Goal: Navigation & Orientation: Find specific page/section

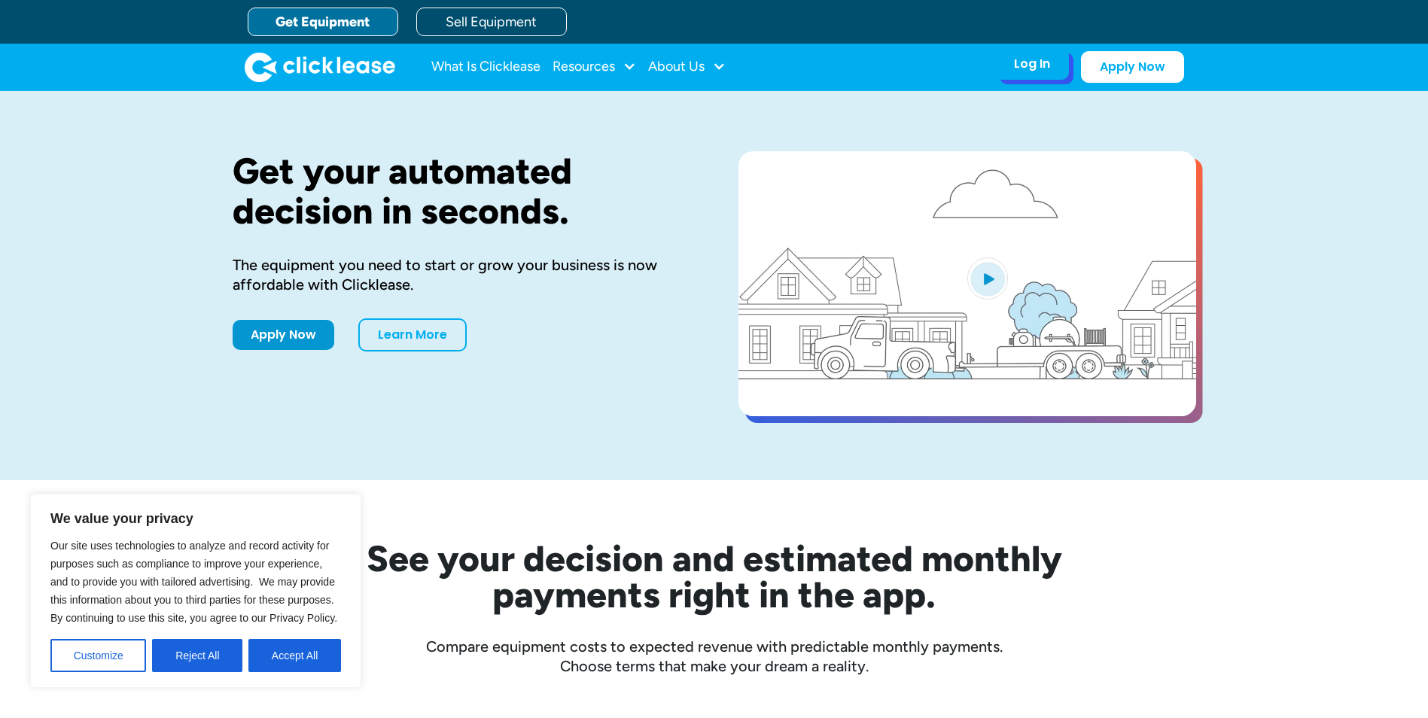
click at [1050, 74] on div "Log In Account login I use Clicklease to get my equipment Partner Portal I offe…" at bounding box center [1032, 64] width 74 height 32
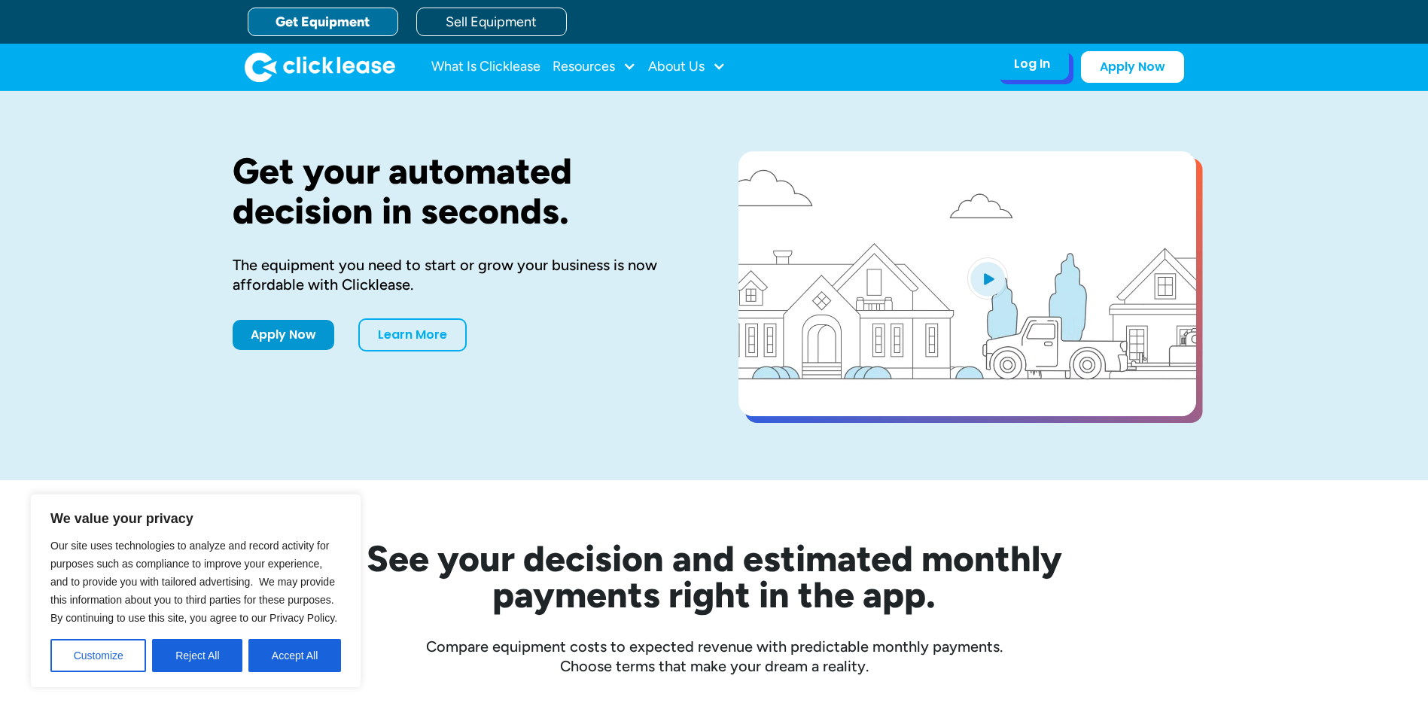
click at [1041, 69] on div "Log In" at bounding box center [1032, 63] width 36 height 15
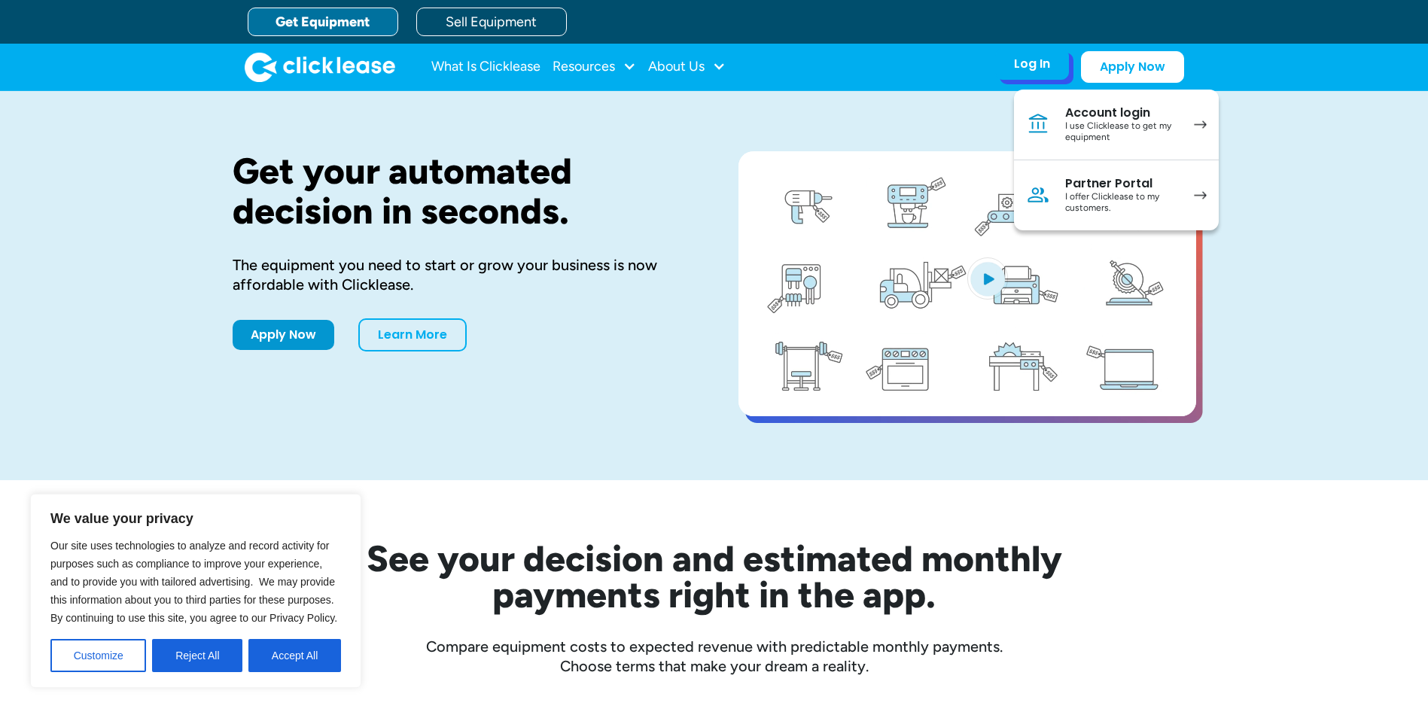
click at [1109, 191] on div "I offer Clicklease to my customers." at bounding box center [1122, 202] width 114 height 23
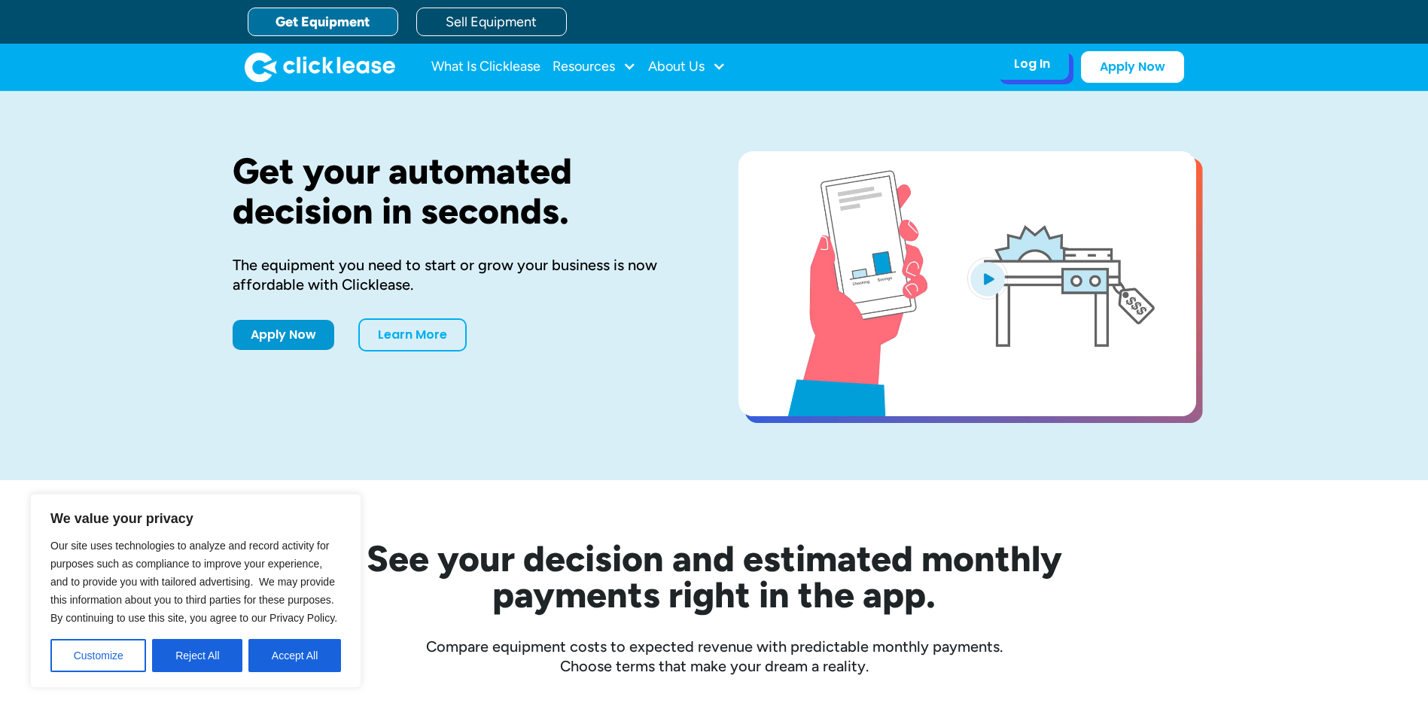
click at [1049, 74] on div "Log In Account login I use Clicklease to get my equipment Partner Portal I offe…" at bounding box center [1032, 64] width 74 height 32
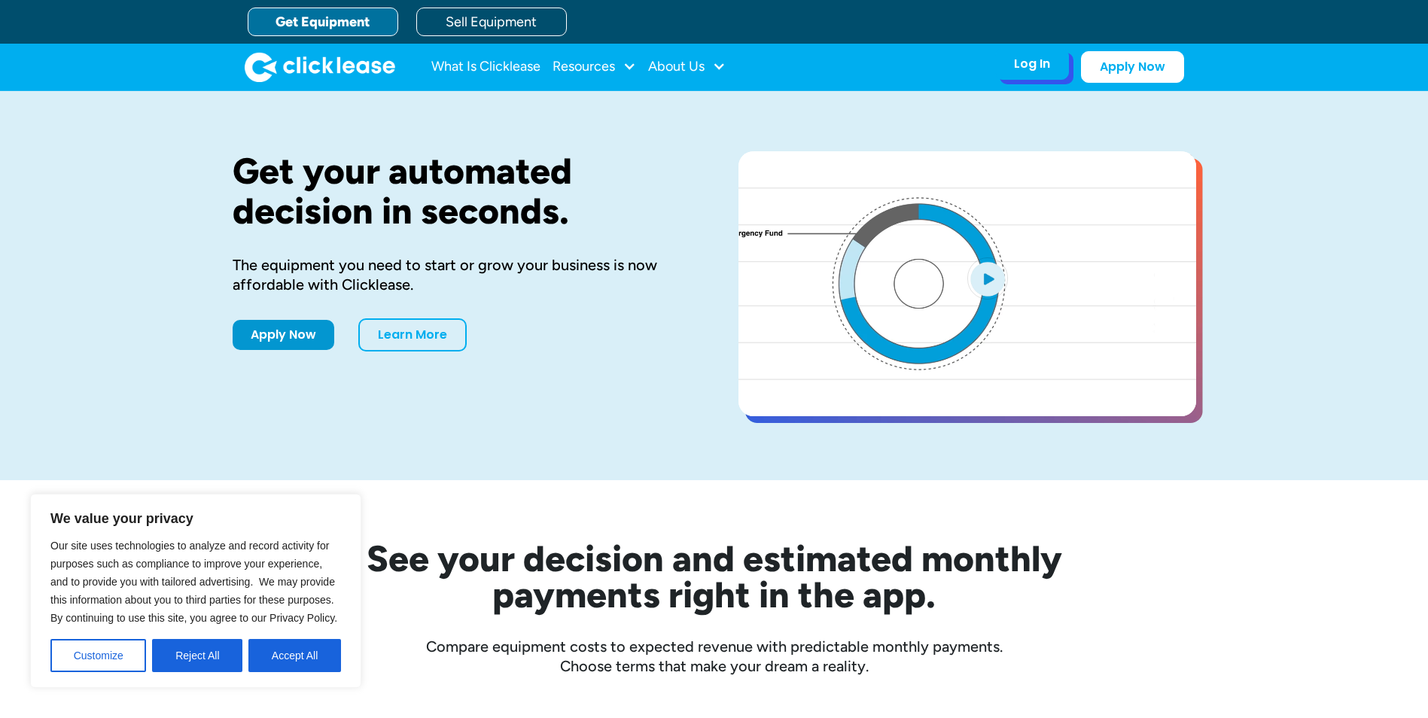
click at [1045, 72] on div "Log In Account login I use Clicklease to get my equipment Partner Portal I offe…" at bounding box center [1032, 64] width 74 height 32
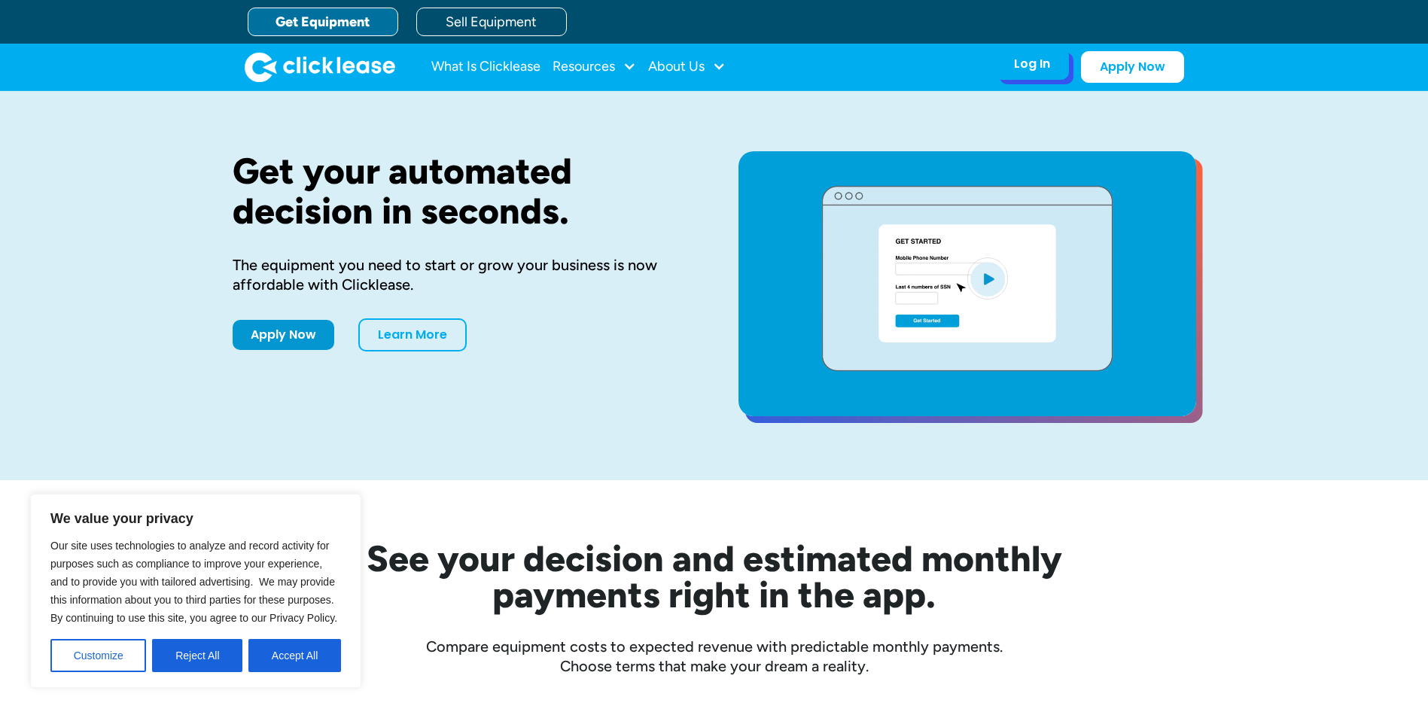
click at [1034, 62] on div "Log In" at bounding box center [1032, 63] width 36 height 15
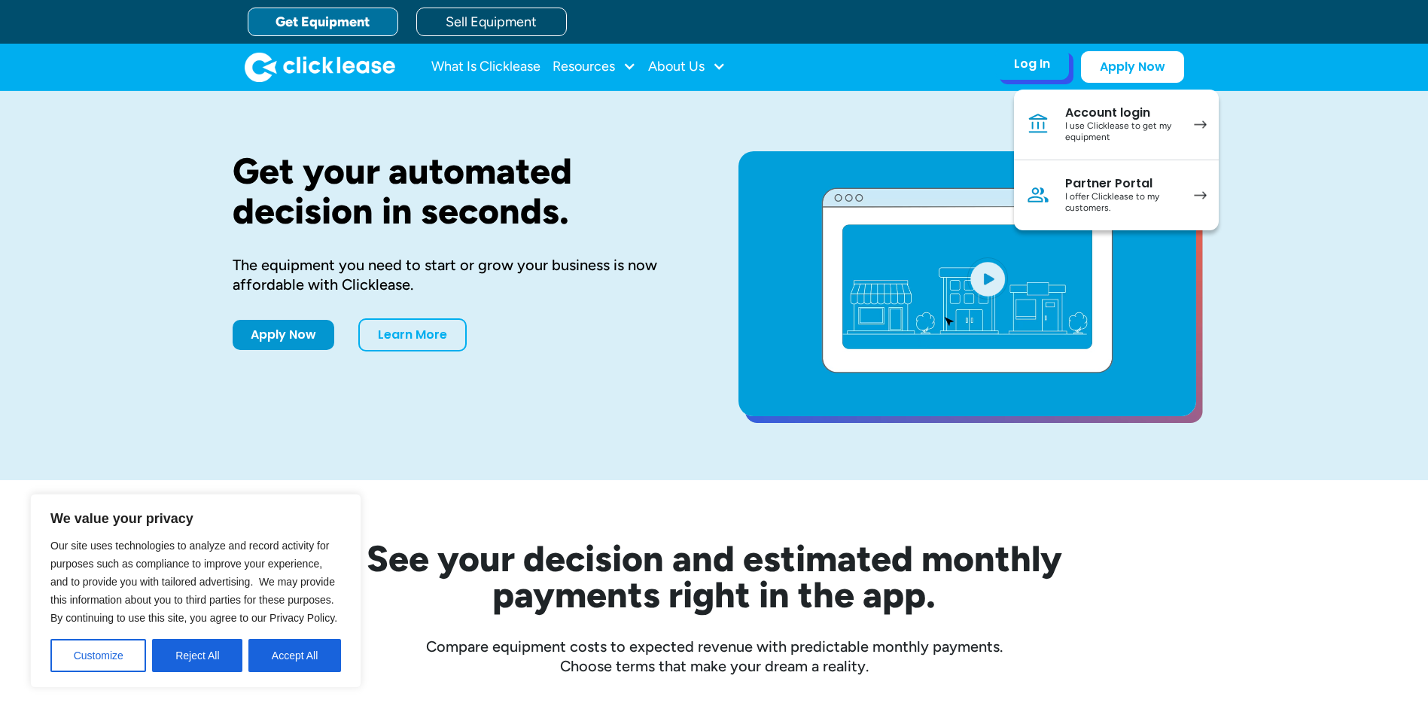
click at [1129, 210] on div "I offer Clicklease to my customers." at bounding box center [1122, 202] width 114 height 23
